Goal: Task Accomplishment & Management: Use online tool/utility

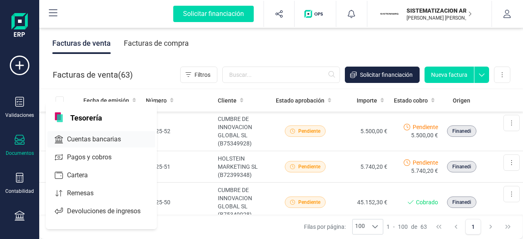
click at [115, 133] on div "Cuentas bancarias" at bounding box center [101, 139] width 108 height 16
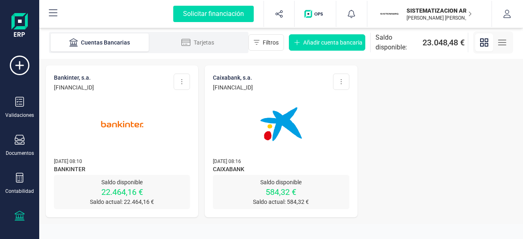
click at [281, 127] on img at bounding box center [281, 124] width 69 height 69
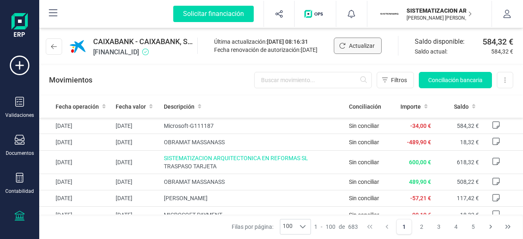
click at [358, 50] on button "Actualizar" at bounding box center [358, 46] width 48 height 16
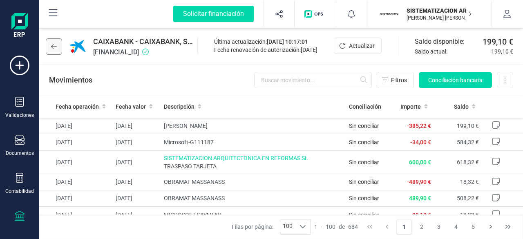
click at [59, 49] on button at bounding box center [54, 46] width 16 height 16
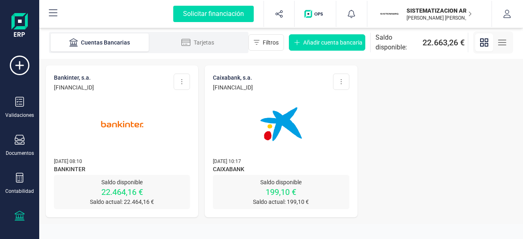
click at [287, 149] on img at bounding box center [281, 124] width 69 height 69
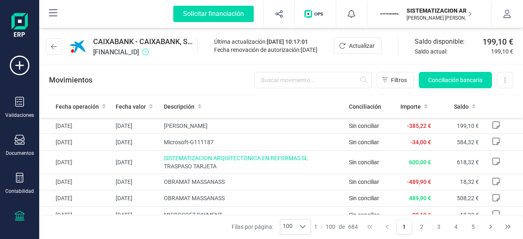
click at [522, 3] on div "Solicitar financiación Importaciones completadas 0 / 0 SISTEMATIZACION ARQUITEC…" at bounding box center [281, 14] width 484 height 28
click at [16, 96] on div "Validaciones Documentos Documentos Presupuestos Pedidos Albaranes Facturas Fact…" at bounding box center [19, 223] width 33 height 335
click at [18, 101] on icon at bounding box center [20, 102] width 9 height 10
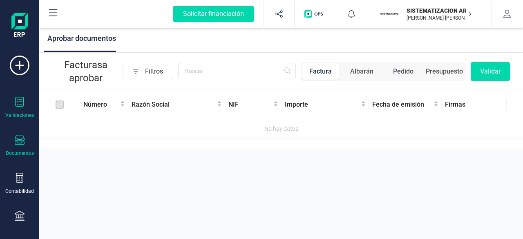
click at [8, 137] on div "Documentos" at bounding box center [19, 146] width 33 height 22
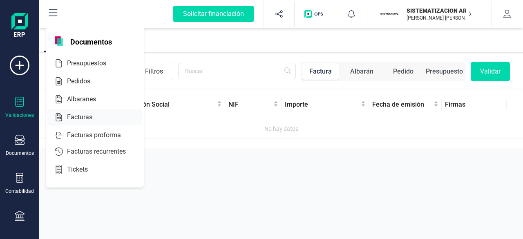
click at [89, 124] on div "Facturas" at bounding box center [94, 117] width 95 height 16
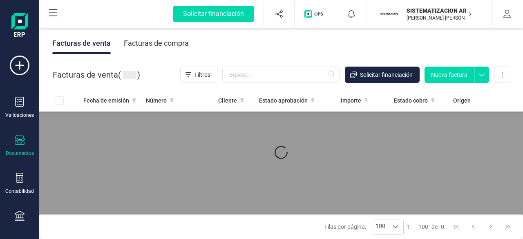
click at [159, 47] on div "Facturas de compra" at bounding box center [156, 43] width 65 height 21
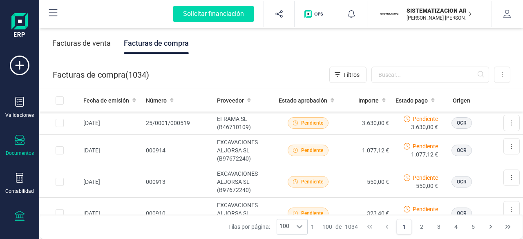
click at [18, 217] on icon at bounding box center [20, 216] width 10 height 10
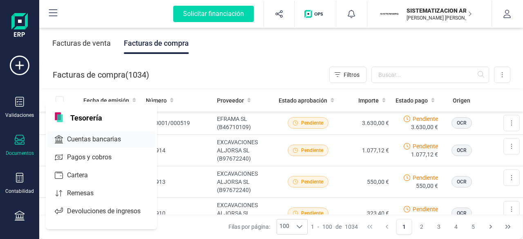
click at [102, 134] on span "Cuentas bancarias" at bounding box center [100, 139] width 72 height 10
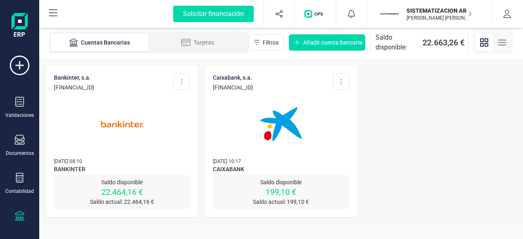
click at [250, 100] on img at bounding box center [281, 124] width 69 height 69
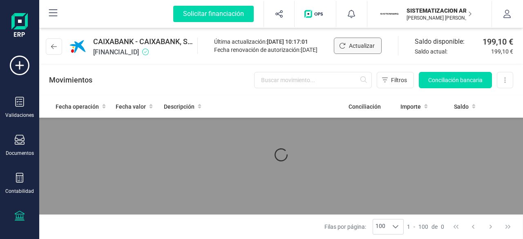
click at [368, 45] on span "Actualizar" at bounding box center [362, 46] width 26 height 8
